Goal: Task Accomplishment & Management: Complete application form

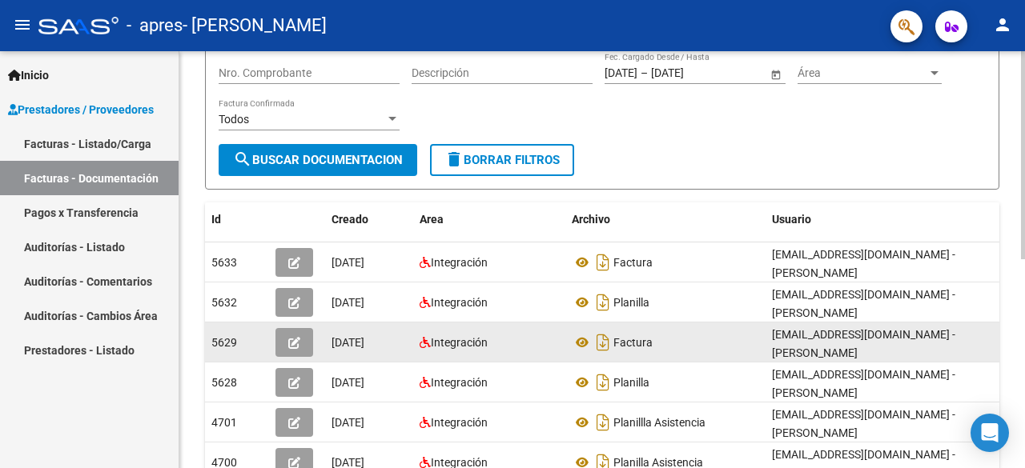
scroll to position [99, 0]
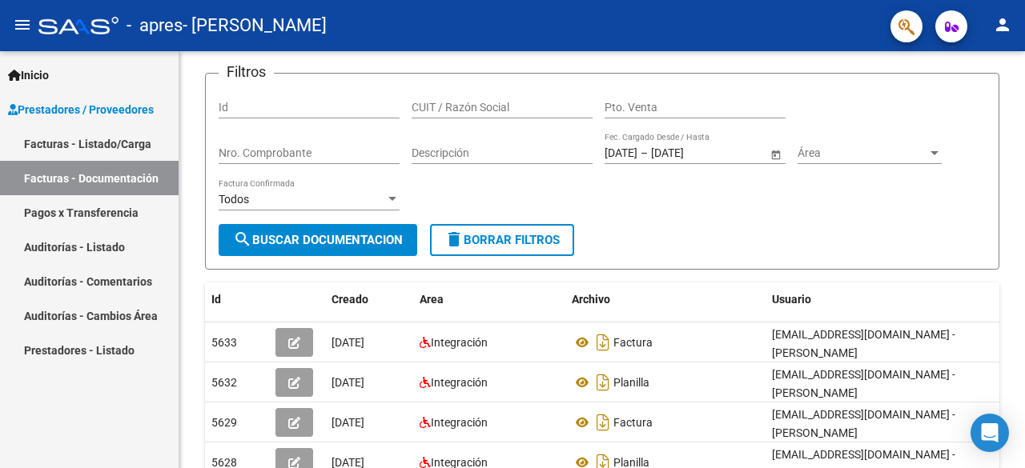
click at [101, 150] on link "Facturas - Listado/Carga" at bounding box center [89, 143] width 179 height 34
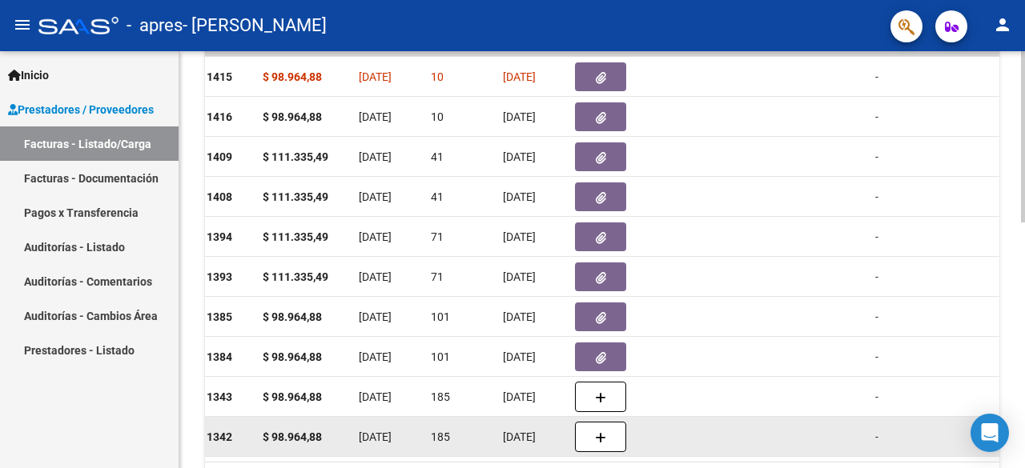
scroll to position [0, 666]
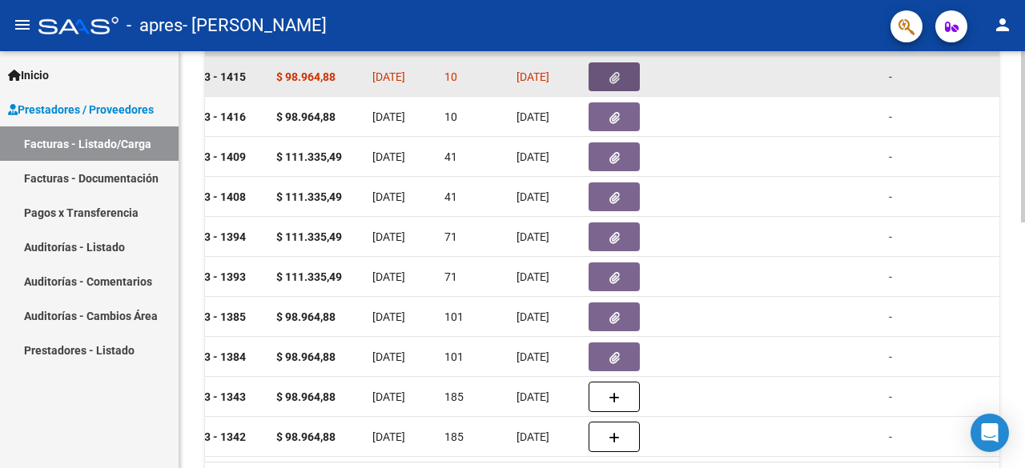
click at [614, 72] on icon "button" at bounding box center [614, 78] width 10 height 12
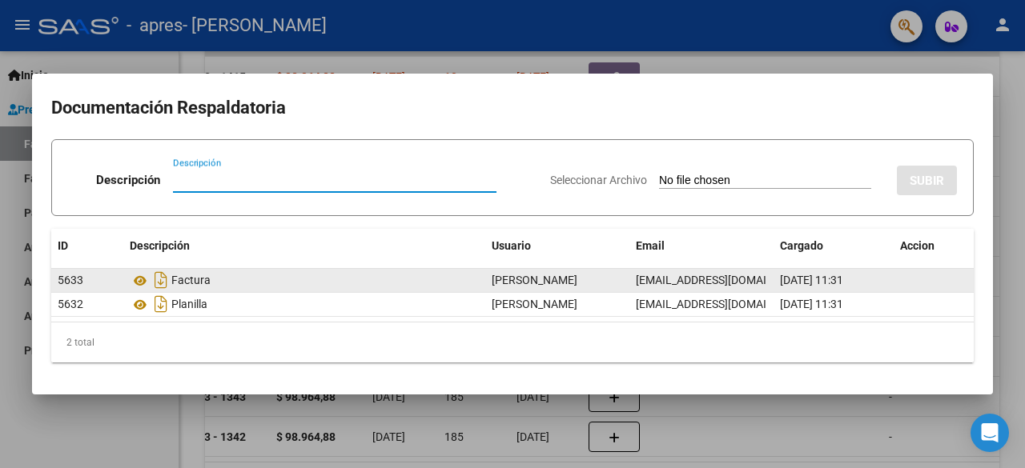
click at [238, 283] on div "Factura" at bounding box center [304, 280] width 349 height 26
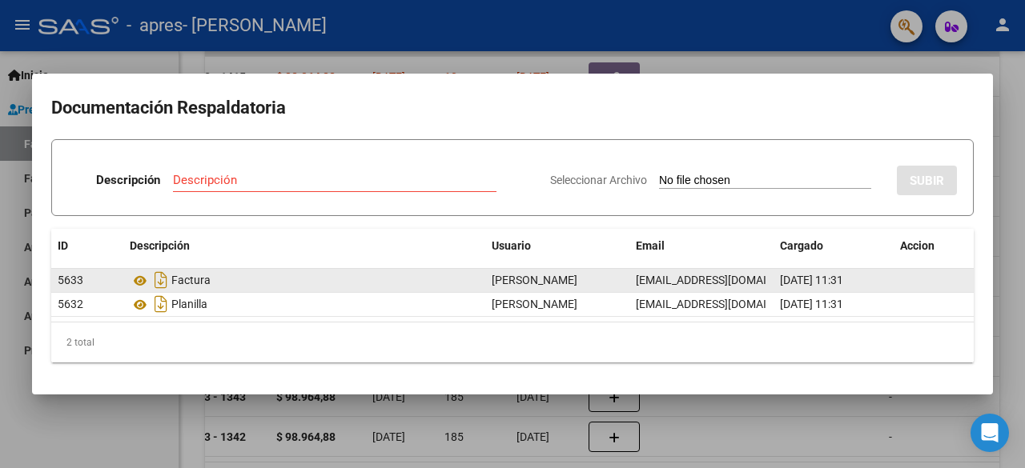
click at [238, 283] on div "Factura" at bounding box center [304, 280] width 349 height 26
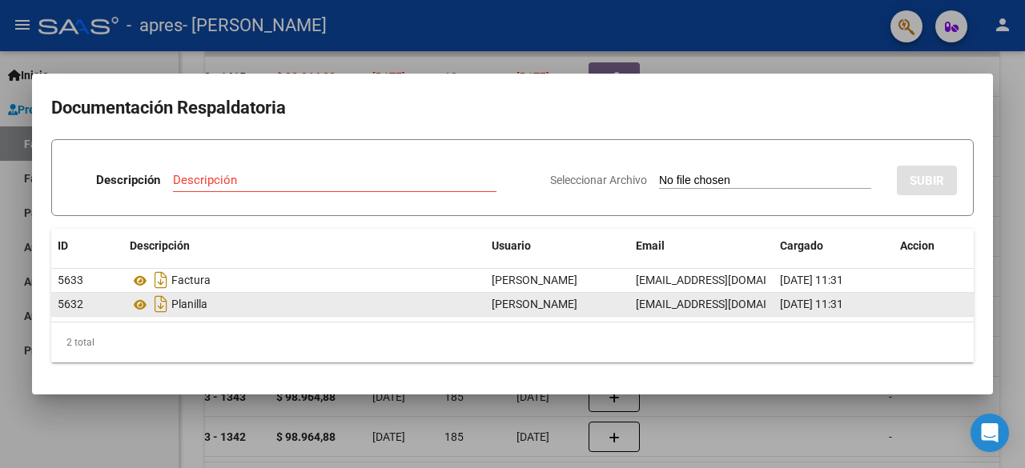
click at [229, 307] on div "Planilla" at bounding box center [304, 304] width 349 height 26
click at [193, 303] on div "Planilla" at bounding box center [304, 304] width 349 height 26
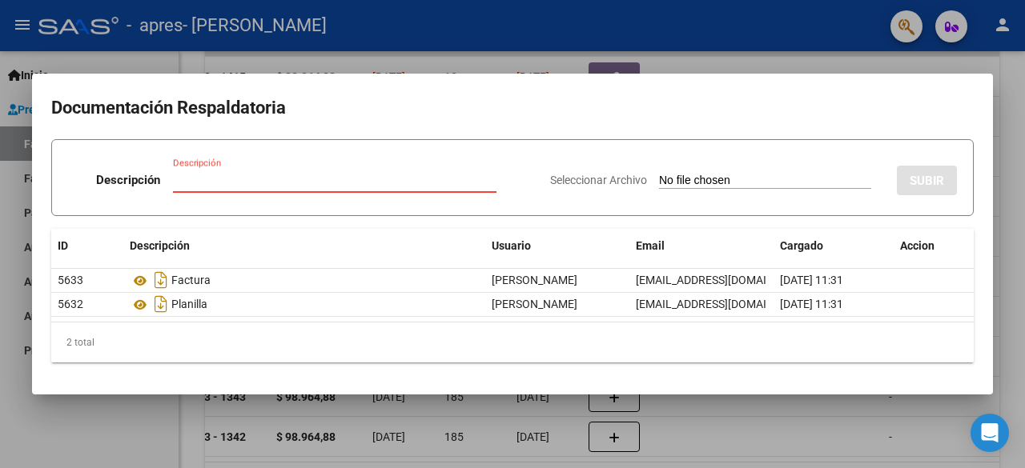
click at [207, 175] on input "Descripción" at bounding box center [334, 180] width 323 height 14
click at [761, 177] on input "Seleccionar Archivo" at bounding box center [765, 181] width 212 height 15
type input "C:\fakepath\planilla.pdf"
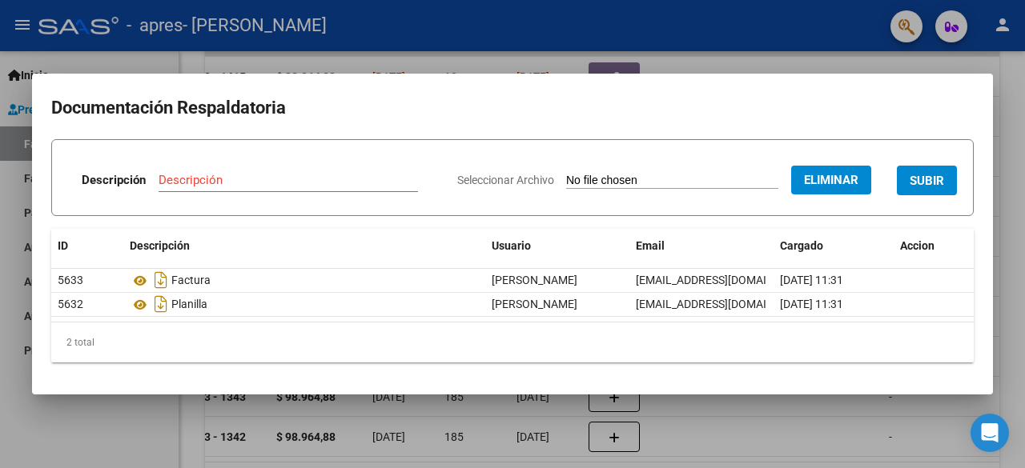
click at [198, 175] on input "Descripción" at bounding box center [288, 180] width 259 height 14
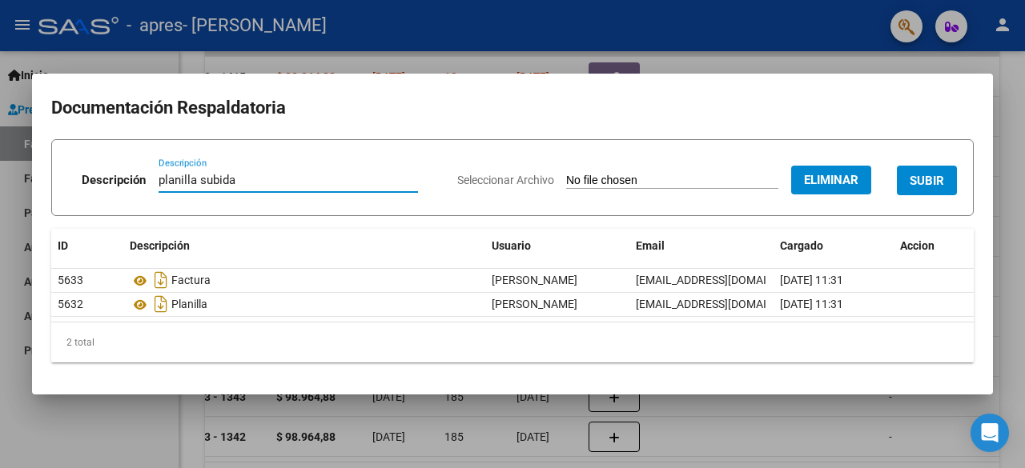
type input "planilla subida"
click at [930, 180] on span "SUBIR" at bounding box center [926, 181] width 34 height 14
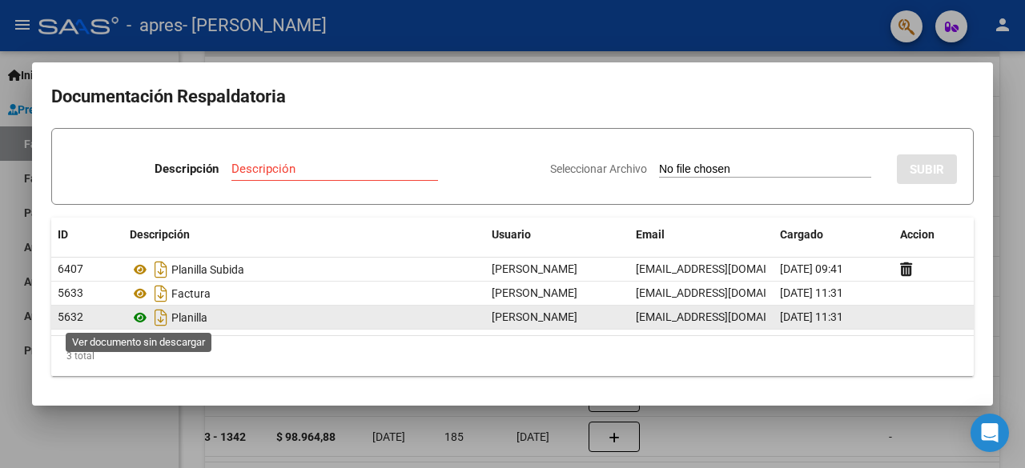
click at [142, 319] on icon at bounding box center [140, 317] width 21 height 19
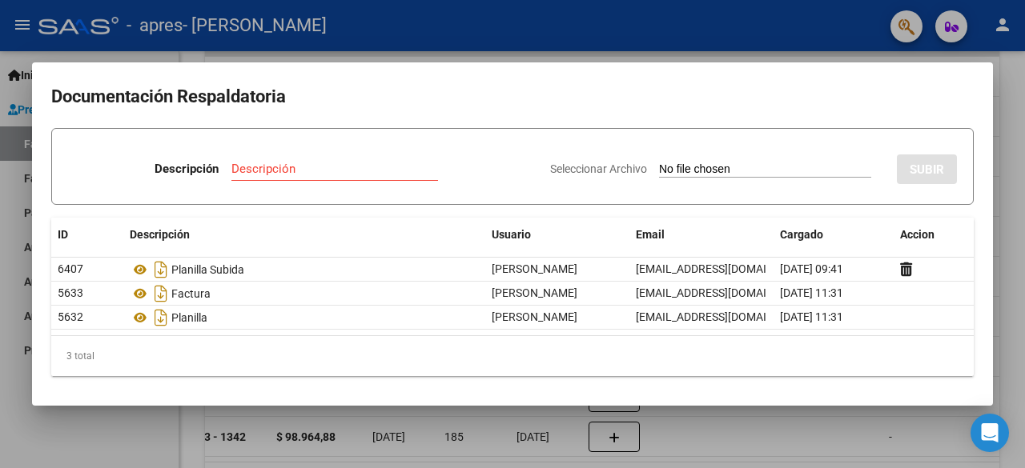
click at [847, 433] on div at bounding box center [512, 234] width 1025 height 468
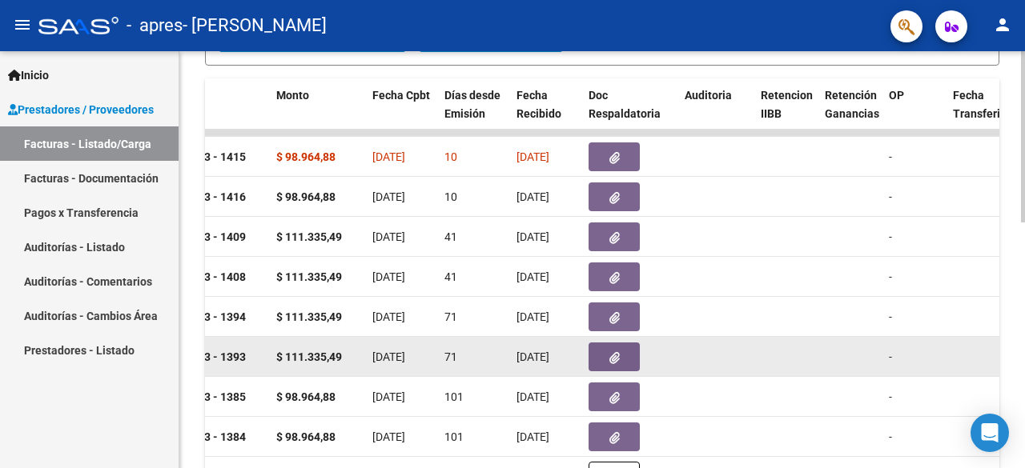
scroll to position [500, 0]
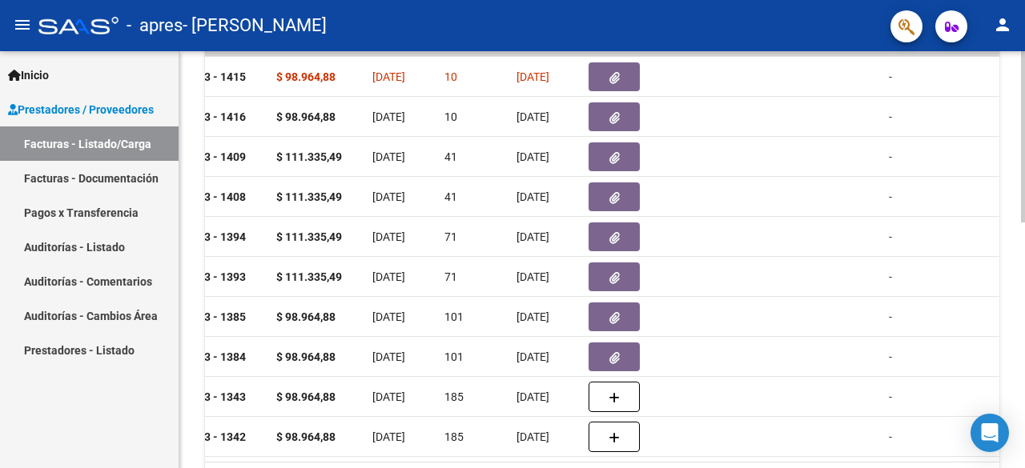
click at [293, 460] on datatable-body "4412 Integración SCOZZARI NOELIA MAGALI 23283653994 Factura C: 3 - 1415 $ 98.96…" at bounding box center [602, 256] width 794 height 412
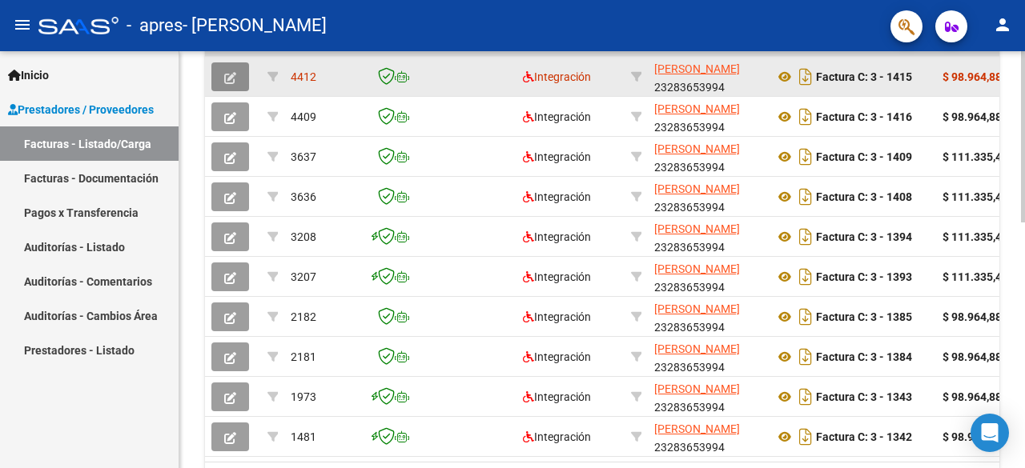
click at [231, 76] on icon "button" at bounding box center [230, 78] width 12 height 12
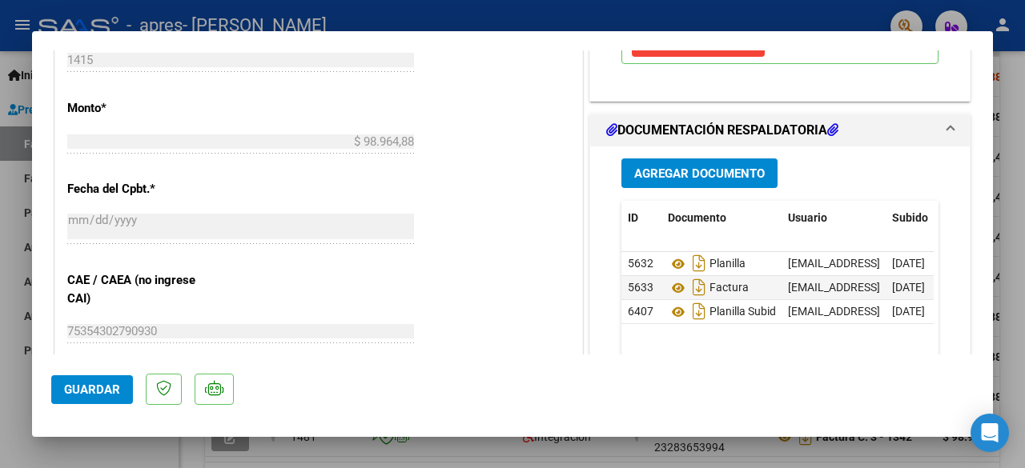
scroll to position [801, 0]
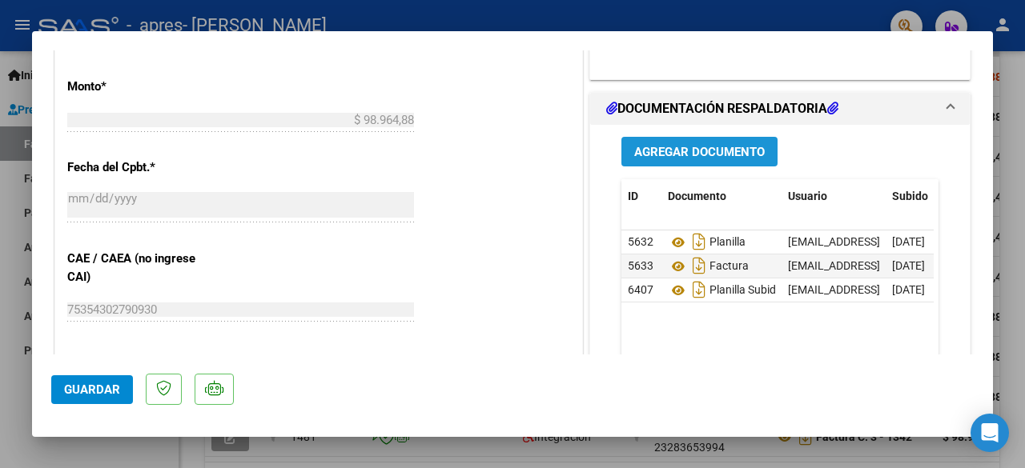
click at [689, 150] on span "Agregar Documento" at bounding box center [699, 152] width 130 height 14
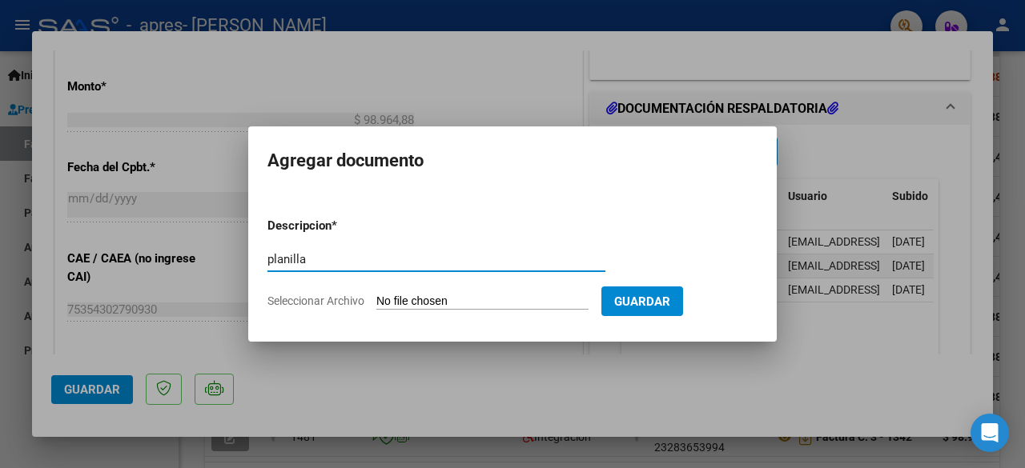
type input "planilla"
click at [435, 295] on input "Seleccionar Archivo" at bounding box center [482, 302] width 212 height 15
type input "C:\fakepath\planilla.pdf"
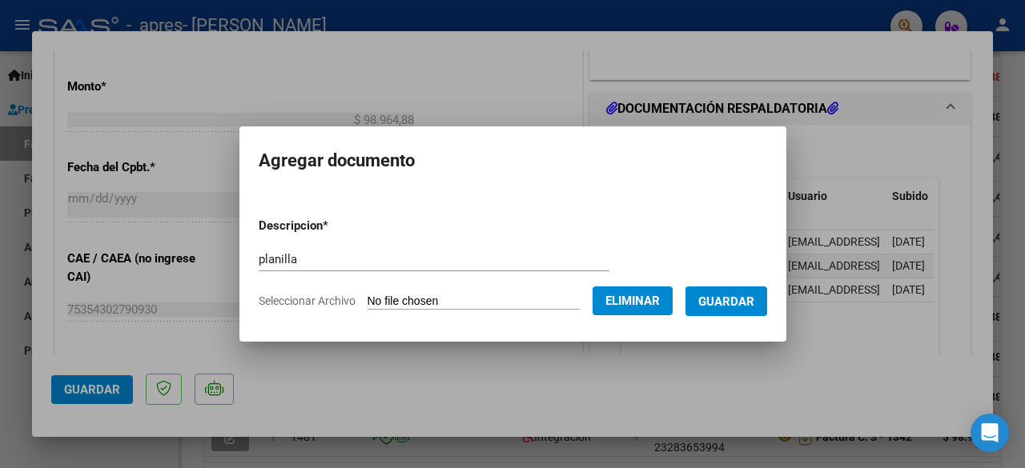
click at [734, 297] on span "Guardar" at bounding box center [726, 302] width 56 height 14
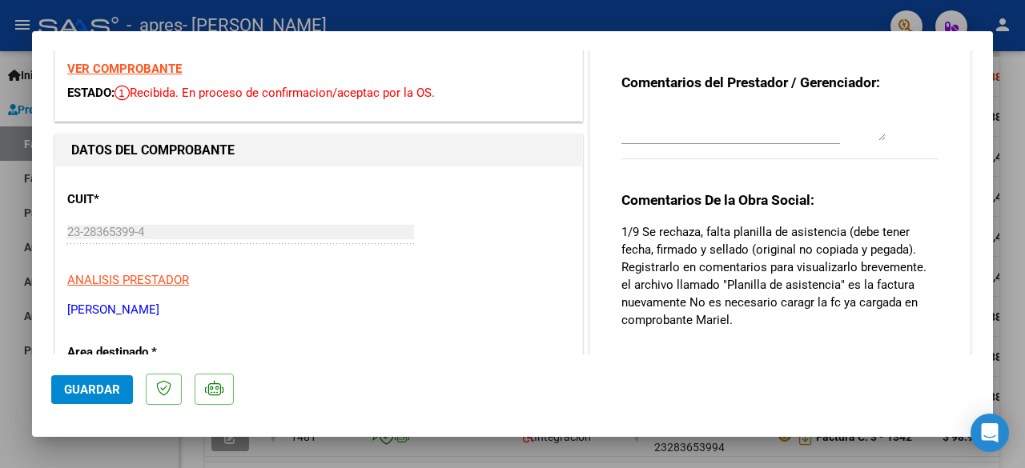
scroll to position [0, 0]
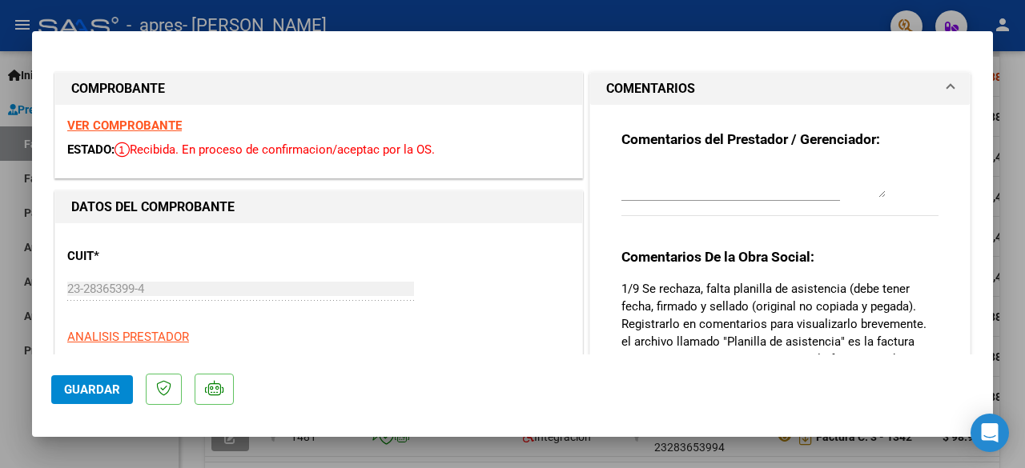
click at [656, 187] on textarea at bounding box center [753, 182] width 264 height 32
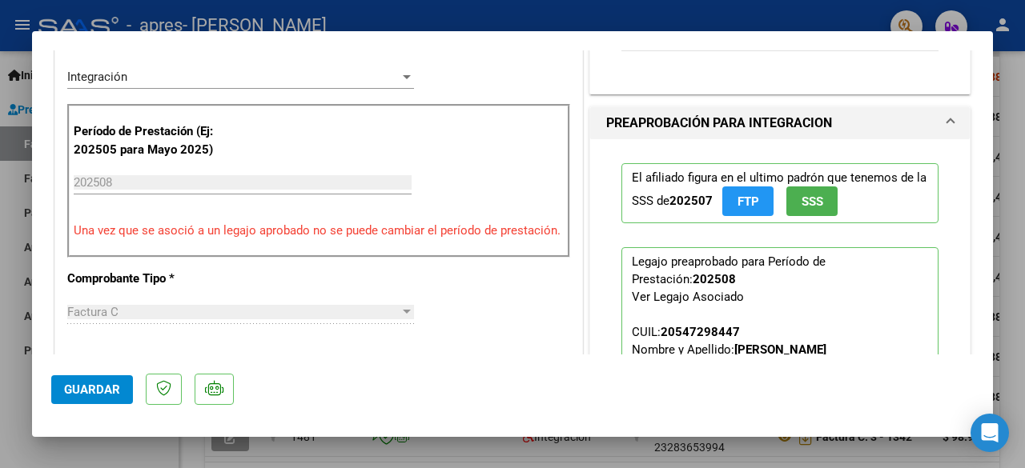
scroll to position [560, 0]
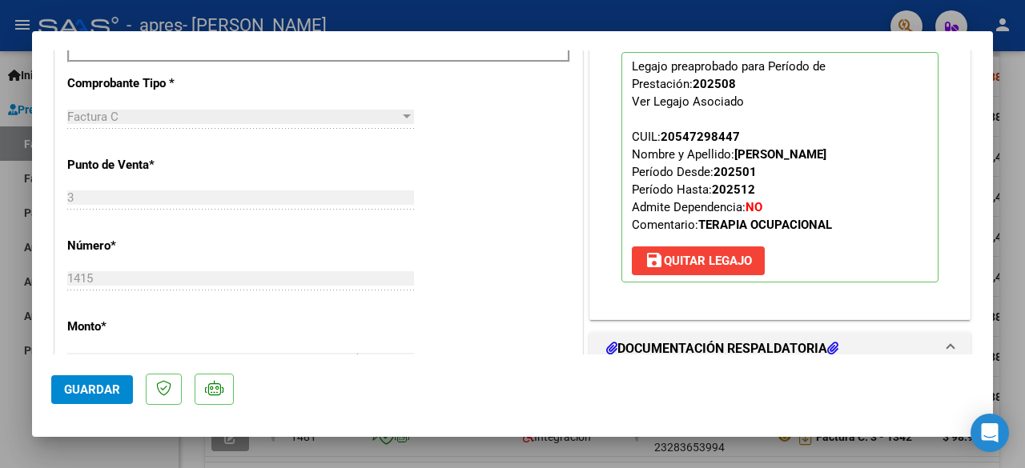
type textarea "he subido planilla asistencia bogado"
click at [69, 391] on span "Guardar" at bounding box center [92, 390] width 56 height 14
click at [479, 448] on div at bounding box center [512, 234] width 1025 height 468
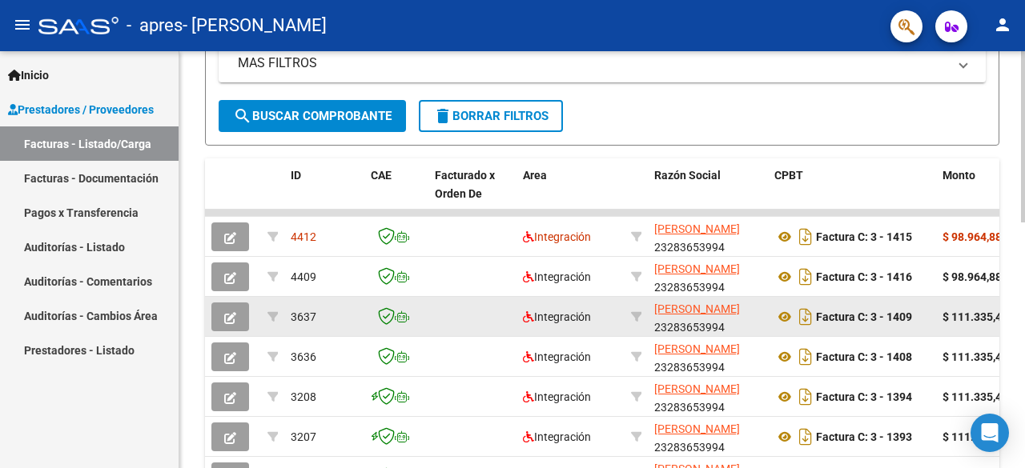
scroll to position [0, 0]
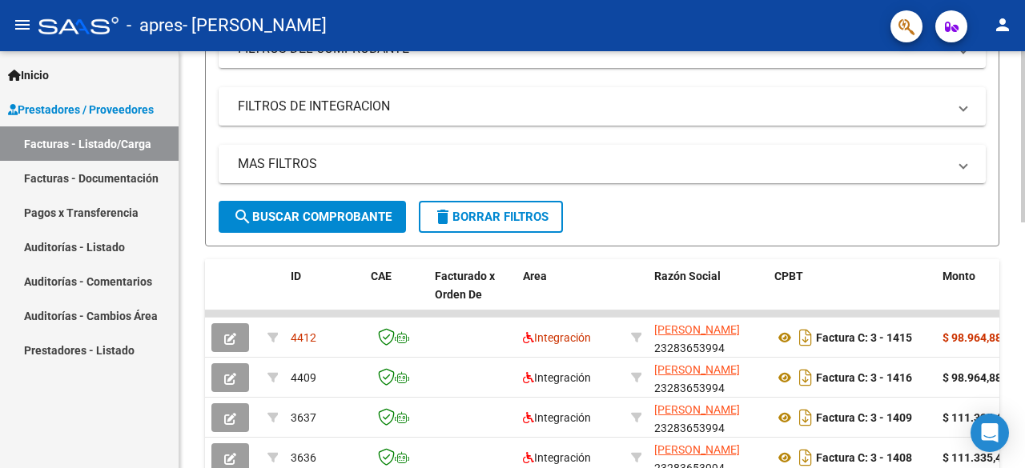
scroll to position [240, 0]
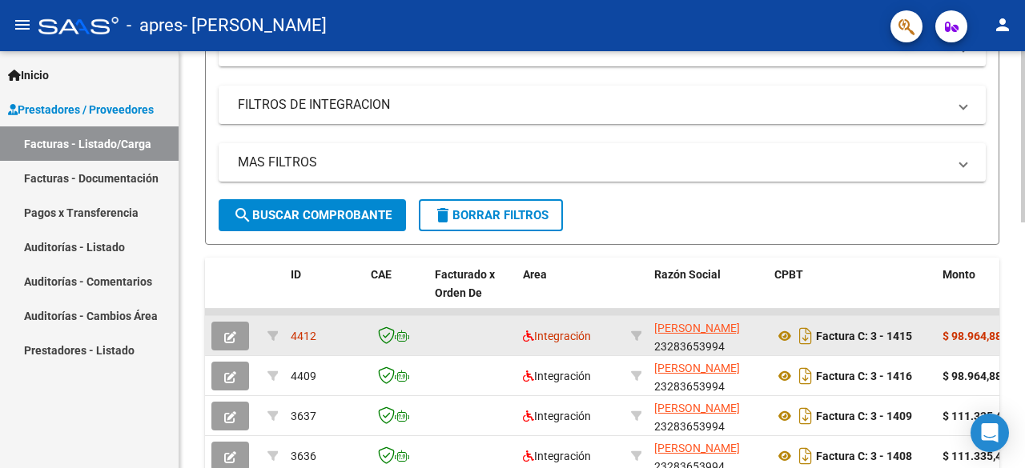
click at [228, 337] on icon "button" at bounding box center [230, 337] width 12 height 12
